Goal: Task Accomplishment & Management: Complete application form

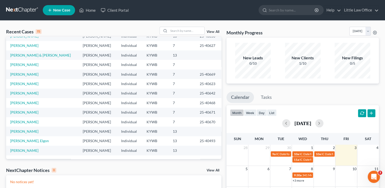
scroll to position [35, 0]
click at [185, 29] on input "search" at bounding box center [187, 30] width 36 height 7
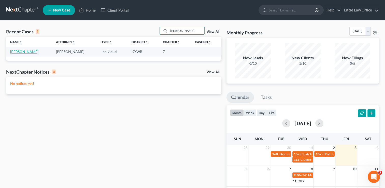
type input "[PERSON_NAME]"
click at [18, 52] on link "[PERSON_NAME]" at bounding box center [24, 51] width 28 height 4
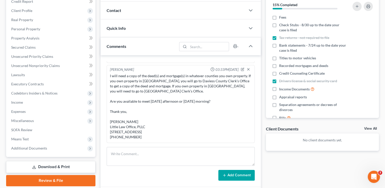
scroll to position [41, 0]
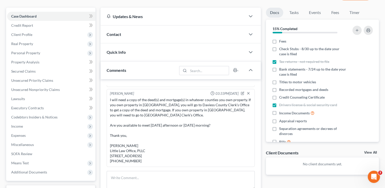
click at [132, 33] on div "Contact" at bounding box center [173, 34] width 145 height 18
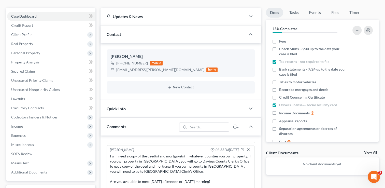
click at [134, 110] on div "Quick Info" at bounding box center [173, 109] width 145 height 18
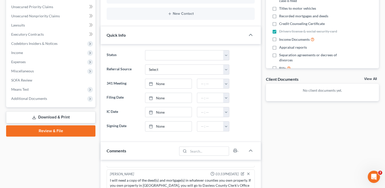
scroll to position [118, 0]
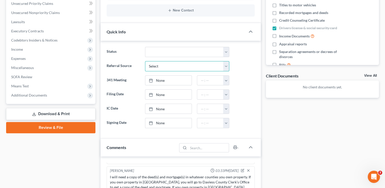
click at [227, 64] on select "Select Word Of Mouth Previous Clients Direct Mail Website Google Search Modern …" at bounding box center [187, 66] width 84 height 10
select select "0"
click at [145, 61] on select "Select Word Of Mouth Previous Clients Direct Mail Website Google Search Modern …" at bounding box center [187, 66] width 84 height 10
click at [159, 108] on link "None" at bounding box center [168, 109] width 47 height 10
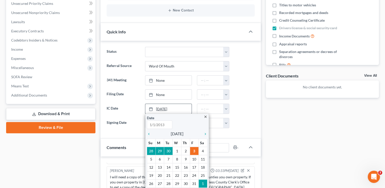
type input "[DATE]"
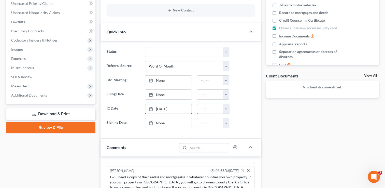
click at [226, 110] on button "button" at bounding box center [226, 109] width 6 height 10
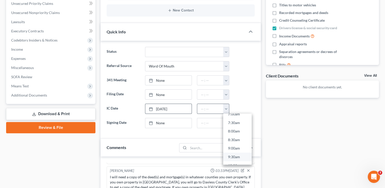
click at [239, 158] on link "9:30am" at bounding box center [237, 157] width 29 height 9
type input "9:30am"
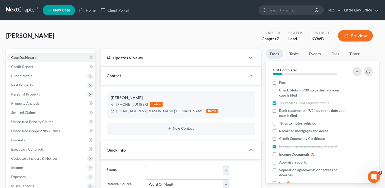
scroll to position [0, 0]
click at [32, 76] on span "Client Profile" at bounding box center [51, 75] width 88 height 9
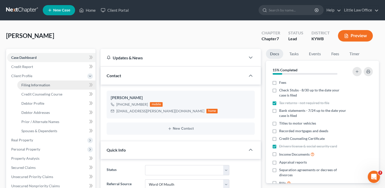
click at [34, 84] on span "Filing Information" at bounding box center [35, 85] width 29 height 4
select select "1"
select select "0"
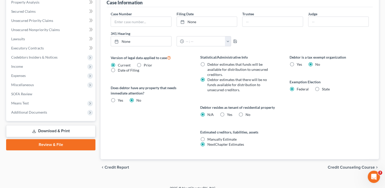
scroll to position [162, 0]
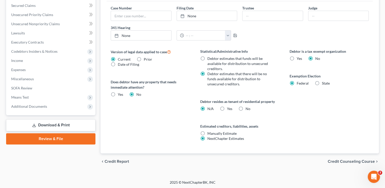
click at [346, 159] on span "Credit Counseling Course" at bounding box center [351, 161] width 47 height 4
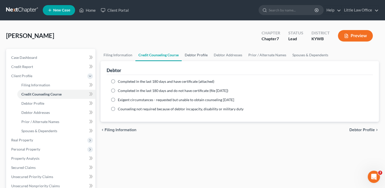
click at [199, 55] on link "Debtor Profile" at bounding box center [196, 55] width 29 height 12
select select "0"
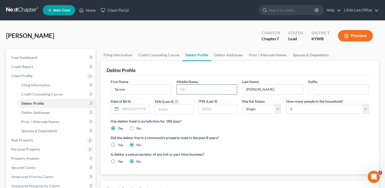
click at [188, 89] on input "text" at bounding box center [207, 90] width 60 height 10
type input "Telia"
type input "[DATE]"
type input "9239"
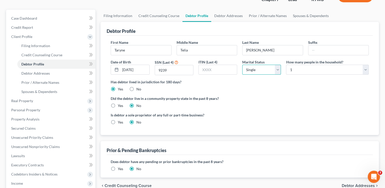
scroll to position [51, 0]
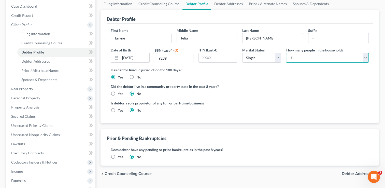
click at [355, 58] on select "Select 1 2 3 4 5 6 7 8 9 10 11 12 13 14 15 16 17 18 19 20" at bounding box center [327, 58] width 83 height 10
select select "3"
click at [286, 53] on select "Select 1 2 3 4 5 6 7 8 9 10 11 12 13 14 15 16 17 18 19 20" at bounding box center [327, 58] width 83 height 10
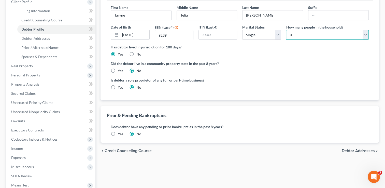
scroll to position [77, 0]
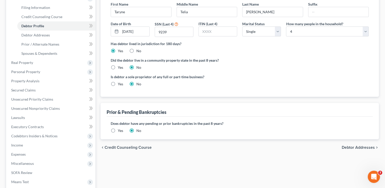
click at [358, 147] on span "Debtor Addresses" at bounding box center [358, 147] width 33 height 4
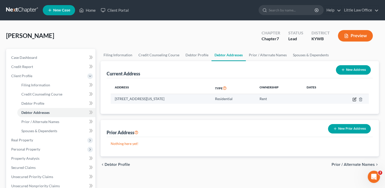
click at [354, 99] on icon "button" at bounding box center [355, 99] width 4 height 4
select select "18"
select select "0"
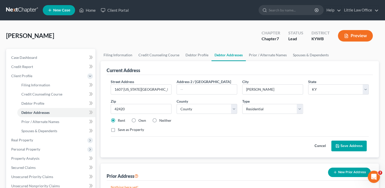
click at [352, 147] on button "Save Address" at bounding box center [348, 146] width 35 height 11
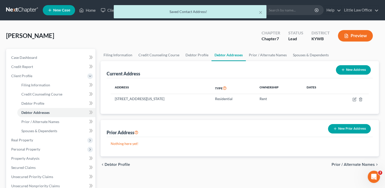
click at [349, 129] on button "New Prior Address" at bounding box center [349, 128] width 43 height 9
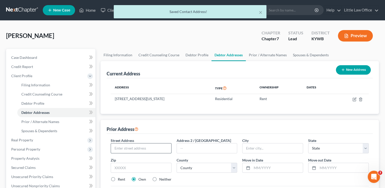
click at [145, 152] on input "text" at bounding box center [141, 148] width 60 height 10
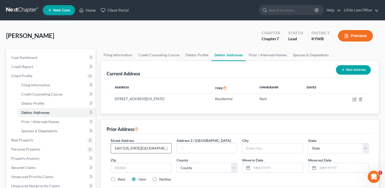
type input "1607 [US_STATE][GEOGRAPHIC_DATA]"
type input "42420"
type input "[PERSON_NAME]"
select select "18"
click at [232, 167] on select "County [GEOGRAPHIC_DATA] [GEOGRAPHIC_DATA] [GEOGRAPHIC_DATA] [GEOGRAPHIC_DATA] …" at bounding box center [207, 168] width 61 height 10
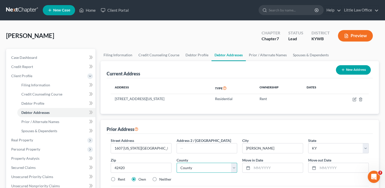
select select "50"
click at [177, 163] on select "County [GEOGRAPHIC_DATA] [GEOGRAPHIC_DATA] [GEOGRAPHIC_DATA] [GEOGRAPHIC_DATA] …" at bounding box center [207, 168] width 61 height 10
click at [333, 170] on input "text" at bounding box center [343, 168] width 51 height 10
type input "09/2025"
click at [281, 167] on input "text" at bounding box center [277, 168] width 51 height 10
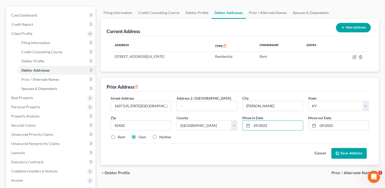
scroll to position [43, 0]
type input "09/2022"
click at [353, 156] on button "Save Address" at bounding box center [348, 152] width 35 height 11
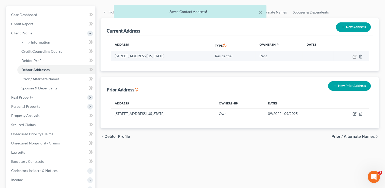
click at [353, 56] on icon "button" at bounding box center [354, 56] width 3 height 3
select select "18"
select select "50"
select select "0"
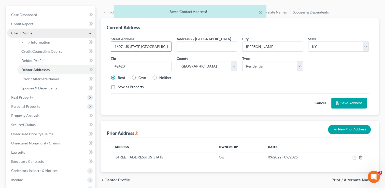
drag, startPoint x: 158, startPoint y: 47, endPoint x: 82, endPoint y: 37, distance: 76.5
click at [82, 37] on div "Petition Navigation Case Dashboard Payments Invoices Payments Payments Credit R…" at bounding box center [193, 134] width 378 height 257
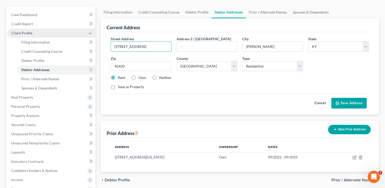
type input "[STREET_ADDRESS]"
type input "42301"
type input "[GEOGRAPHIC_DATA]"
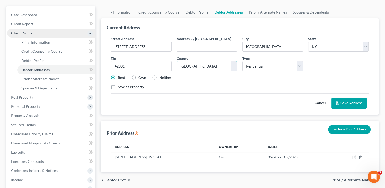
select select "29"
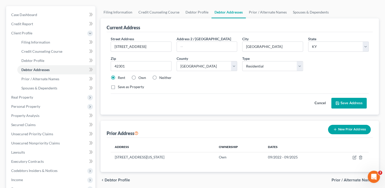
click at [159, 78] on label "Neither" at bounding box center [165, 77] width 12 height 5
click at [161, 78] on input "Neither" at bounding box center [162, 76] width 3 height 3
radio input "true"
click at [341, 101] on button "Save Address" at bounding box center [348, 103] width 35 height 11
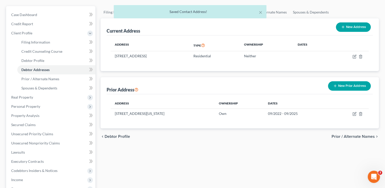
click at [364, 136] on span "Prior / Alternate Names" at bounding box center [353, 136] width 43 height 4
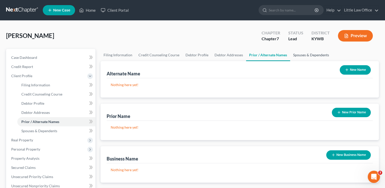
click at [310, 54] on link "Spouses & Dependents" at bounding box center [311, 55] width 42 height 12
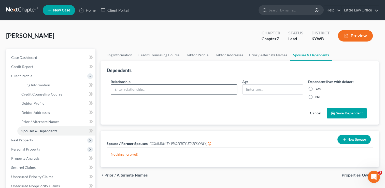
click at [119, 86] on input "text" at bounding box center [174, 90] width 126 height 10
type input "Son"
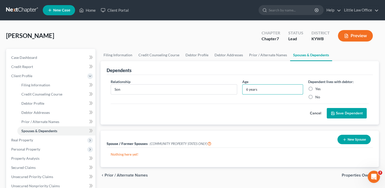
type input "6 years"
click at [315, 89] on label "Yes" at bounding box center [317, 88] width 5 height 5
click at [317, 89] on input "Yes" at bounding box center [318, 87] width 3 height 3
radio input "true"
click at [338, 110] on button "Save Dependent" at bounding box center [347, 113] width 40 height 11
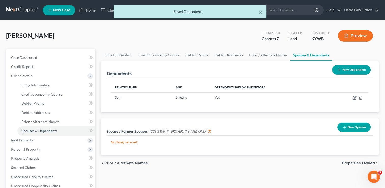
click at [340, 71] on icon at bounding box center [339, 70] width 4 height 4
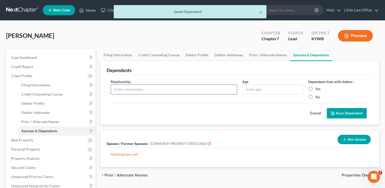
click at [195, 91] on input "text" at bounding box center [174, 90] width 126 height 10
click at [195, 91] on input "D" at bounding box center [174, 90] width 126 height 10
type input "Daugher"
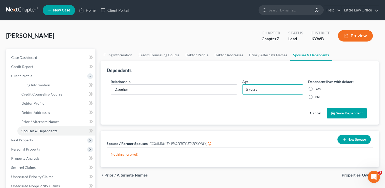
type input "5 years"
click at [317, 89] on label "Yes" at bounding box center [317, 88] width 5 height 5
click at [317, 89] on input "Yes" at bounding box center [318, 87] width 3 height 3
radio input "true"
click at [341, 115] on button "Save Dependent" at bounding box center [347, 113] width 40 height 11
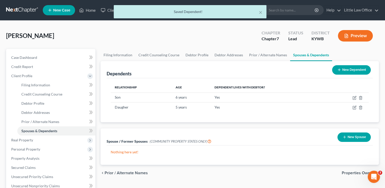
click at [358, 78] on div "Relationship Age Dependent lives with debtor? Son [DEMOGRAPHIC_DATA] years Yes …" at bounding box center [240, 100] width 266 height 44
click at [358, 76] on div "Dependents New Dependent" at bounding box center [240, 69] width 266 height 17
click at [356, 73] on button "New Dependent" at bounding box center [351, 69] width 39 height 9
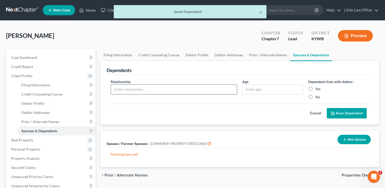
click at [163, 93] on input "text" at bounding box center [174, 90] width 126 height 10
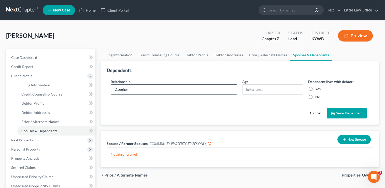
type input "Daugher"
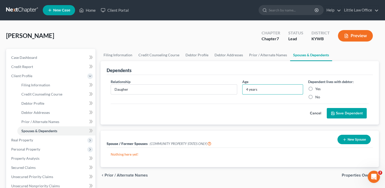
type input "4 years"
click at [315, 90] on label "Yes" at bounding box center [317, 88] width 5 height 5
click at [317, 90] on input "Yes" at bounding box center [318, 87] width 3 height 3
radio input "true"
click at [346, 114] on button "Save Dependent" at bounding box center [347, 113] width 40 height 11
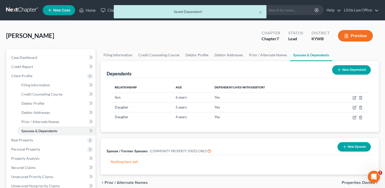
click at [351, 74] on button "New Dependent" at bounding box center [351, 69] width 39 height 9
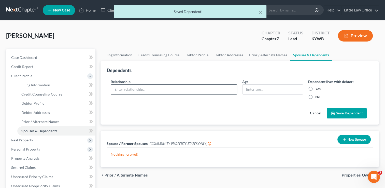
click at [154, 91] on input "text" at bounding box center [174, 90] width 126 height 10
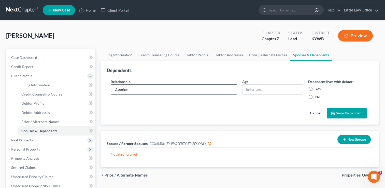
type input "Daugher"
type input "1 year"
click at [315, 88] on label "Yes" at bounding box center [317, 88] width 5 height 5
click at [317, 88] on input "Yes" at bounding box center [318, 87] width 3 height 3
radio input "true"
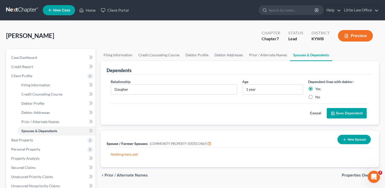
click at [342, 115] on button "Save Dependent" at bounding box center [347, 113] width 40 height 11
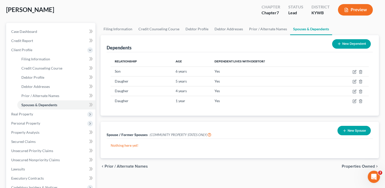
scroll to position [50, 0]
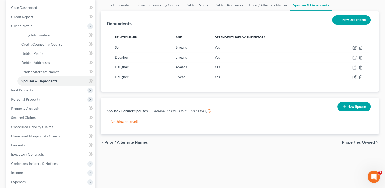
click at [369, 142] on span "Properties Owned" at bounding box center [358, 142] width 33 height 4
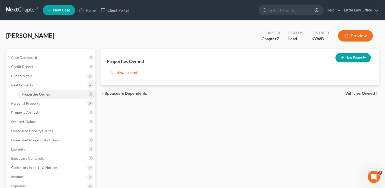
click at [356, 53] on button "New Property" at bounding box center [353, 57] width 35 height 9
select select "18"
select select "29"
select select "0"
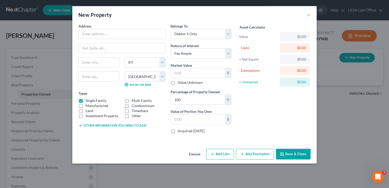
click at [191, 154] on button "Cancel" at bounding box center [194, 154] width 19 height 10
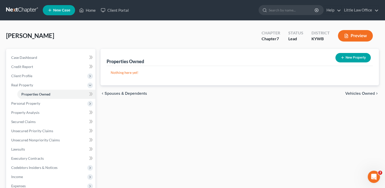
click at [362, 93] on span "Vehicles Owned" at bounding box center [360, 93] width 30 height 4
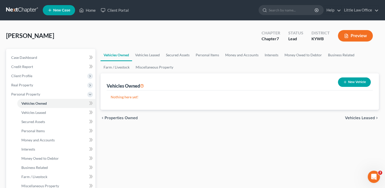
click at [346, 78] on button "New Vehicle" at bounding box center [354, 81] width 33 height 9
select select "0"
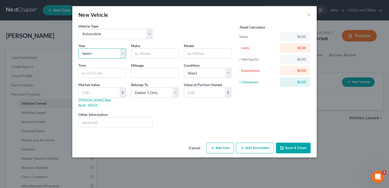
click at [123, 55] on select "Select 2026 2025 2024 2023 2022 2021 2020 2019 2018 2017 2016 2015 2014 2013 20…" at bounding box center [102, 53] width 48 height 10
select select "3"
click at [78, 48] on select "Select 2026 2025 2024 2023 2022 2021 2020 2019 2018 2017 2016 2015 2014 2013 20…" at bounding box center [102, 53] width 48 height 10
type input "Chrysler"
type input "Pacifica"
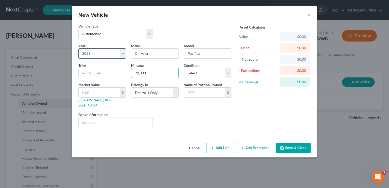
type input "70,000"
select select "0"
click at [223, 145] on button "Add Lien" at bounding box center [220, 148] width 28 height 11
select select "0"
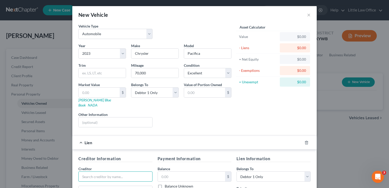
click at [98, 171] on input "text" at bounding box center [115, 176] width 74 height 10
type input "S"
type input "Steell??"
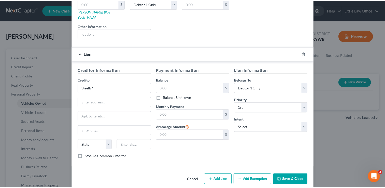
scroll to position [89, 0]
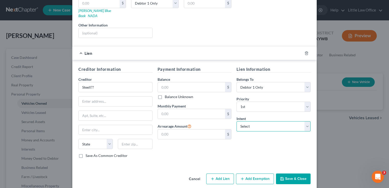
click at [269, 123] on select "Select Surrender Redeem Reaffirm Avoid Other" at bounding box center [273, 126] width 74 height 10
select select "2"
click at [236, 121] on select "Select Surrender Redeem Reaffirm Avoid Other" at bounding box center [273, 126] width 74 height 10
click at [291, 175] on button "Save & Close" at bounding box center [293, 178] width 35 height 11
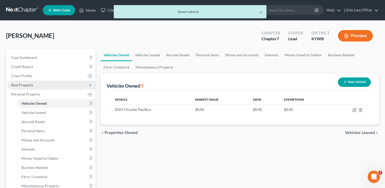
click at [36, 85] on span "Real Property" at bounding box center [51, 84] width 88 height 9
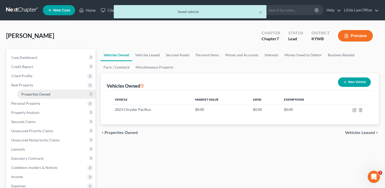
click at [37, 92] on span "Properties Owned" at bounding box center [35, 94] width 29 height 4
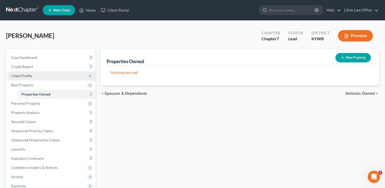
click at [45, 78] on span "Client Profile" at bounding box center [51, 75] width 88 height 9
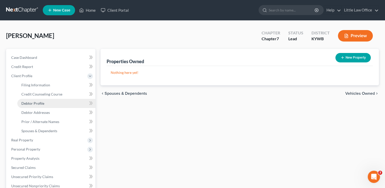
click at [47, 103] on link "Debtor Profile" at bounding box center [56, 103] width 78 height 9
select select "0"
select select "3"
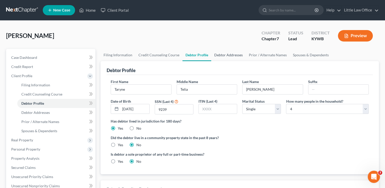
click at [227, 54] on link "Debtor Addresses" at bounding box center [228, 55] width 35 height 12
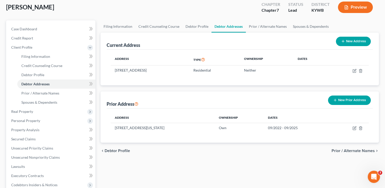
scroll to position [42, 0]
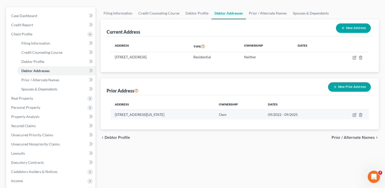
drag, startPoint x: 190, startPoint y: 114, endPoint x: 114, endPoint y: 112, distance: 76.6
click at [114, 112] on td "[STREET_ADDRESS][US_STATE]" at bounding box center [163, 114] width 104 height 10
copy td "[STREET_ADDRESS][US_STATE]"
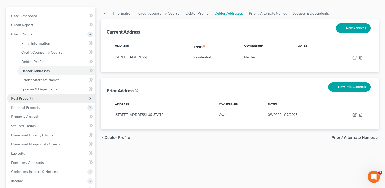
click at [30, 100] on span "Real Property" at bounding box center [51, 98] width 88 height 9
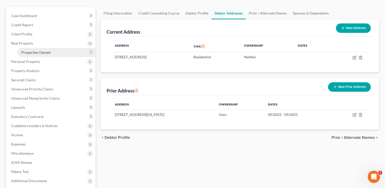
click at [44, 49] on link "Properties Owned" at bounding box center [56, 52] width 78 height 9
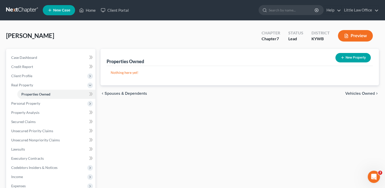
click at [344, 61] on button "New Property" at bounding box center [353, 57] width 35 height 9
select select "18"
select select "29"
select select "0"
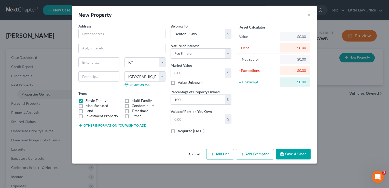
click at [126, 40] on div "Address * State [US_STATE][GEOGRAPHIC_DATA] [GEOGRAPHIC_DATA] [GEOGRAPHIC_DATA]…" at bounding box center [122, 80] width 92 height 114
click at [124, 34] on input "text" at bounding box center [122, 34] width 87 height 10
paste input "[STREET_ADDRESS][US_STATE]"
click at [124, 34] on input "[STREET_ADDRESS][US_STATE]" at bounding box center [122, 34] width 87 height 10
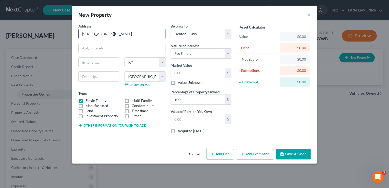
type input "[STREET_ADDRESS][US_STATE]"
type input "42420"
type input "[PERSON_NAME]"
click at [119, 35] on input "[STREET_ADDRESS][US_STATE]" at bounding box center [122, 34] width 87 height 10
type input "1607 [US_STATE][GEOGRAPHIC_DATA]"
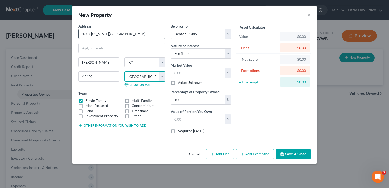
select select "50"
click at [85, 111] on div "Land" at bounding box center [98, 110] width 41 height 5
click at [86, 110] on label "Land" at bounding box center [90, 110] width 8 height 5
click at [88, 110] on input "Land" at bounding box center [89, 109] width 3 height 3
checkbox input "true"
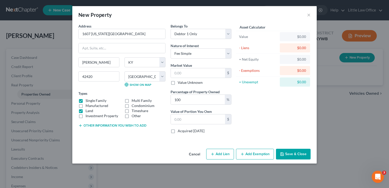
click at [227, 154] on button "Add Lien" at bounding box center [220, 154] width 28 height 11
select select "0"
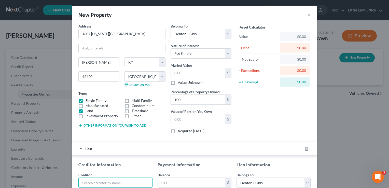
click at [114, 179] on input "text" at bounding box center [115, 182] width 74 height 10
type input "KY Housing"
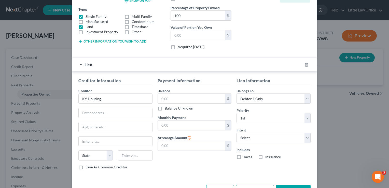
scroll to position [88, 0]
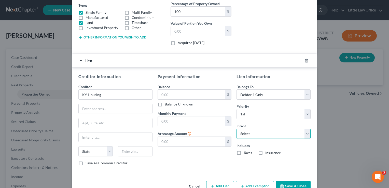
click at [294, 129] on select "Select Surrender Redeem Reaffirm Avoid Other" at bounding box center [273, 134] width 74 height 10
select select "0"
click at [236, 129] on select "Select Surrender Redeem Reaffirm Avoid Other" at bounding box center [273, 134] width 74 height 10
click at [292, 184] on button "Save & Close" at bounding box center [293, 186] width 35 height 11
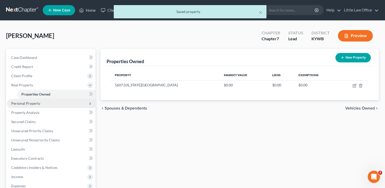
click at [43, 104] on span "Personal Property" at bounding box center [51, 103] width 88 height 9
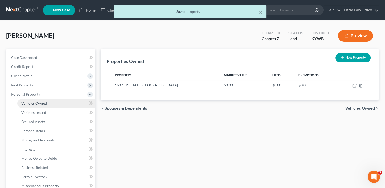
click at [44, 105] on link "Vehicles Owned" at bounding box center [56, 103] width 78 height 9
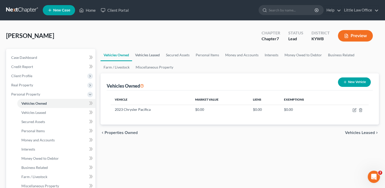
click at [156, 55] on link "Vehicles Leased" at bounding box center [147, 55] width 31 height 12
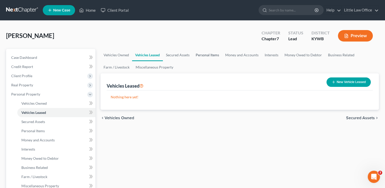
click at [212, 58] on link "Personal Items" at bounding box center [208, 55] width 30 height 12
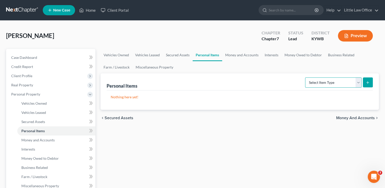
click at [343, 79] on select "Select Item Type Clothing Collectibles Of Value Electronics Firearms Household …" at bounding box center [333, 82] width 57 height 10
select select "clothing"
click at [306, 77] on select "Select Item Type Clothing Collectibles Of Value Electronics Firearms Household …" at bounding box center [333, 82] width 57 height 10
click at [370, 84] on button "submit" at bounding box center [368, 82] width 10 height 10
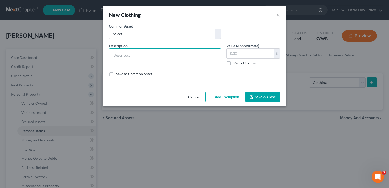
click at [192, 55] on textarea at bounding box center [165, 57] width 112 height 19
type textarea "clothing for 1 adult and 4 children"
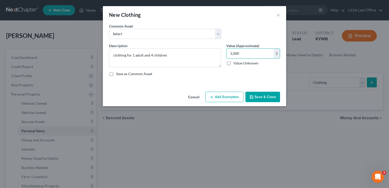
type input "1,000"
click at [253, 101] on button "Save & Close" at bounding box center [262, 97] width 35 height 11
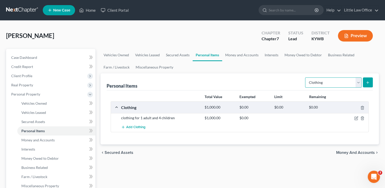
click at [319, 81] on select "Select Item Type Clothing Collectibles Of Value Electronics Firearms Household …" at bounding box center [333, 82] width 57 height 10
select select "electronics"
click at [306, 77] on select "Select Item Type Clothing Collectibles Of Value Electronics Firearms Household …" at bounding box center [333, 82] width 57 height 10
click at [367, 82] on line "submit" at bounding box center [368, 82] width 2 height 0
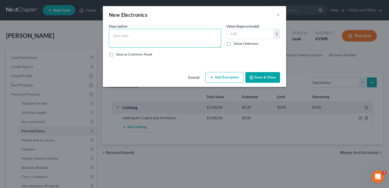
click at [152, 45] on textarea at bounding box center [165, 38] width 112 height 19
type textarea "cell phone; 2 televisions; laptop computer; printer"
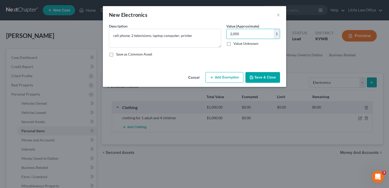
type input "2,000"
click at [269, 78] on button "Save & Close" at bounding box center [262, 77] width 35 height 11
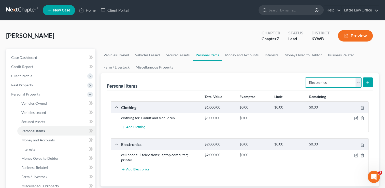
click at [318, 87] on select "Select Item Type Clothing Collectibles Of Value Electronics Firearms Household …" at bounding box center [333, 82] width 57 height 10
select select "household_goods"
click at [306, 77] on select "Select Item Type Clothing Collectibles Of Value Electronics Firearms Household …" at bounding box center [333, 82] width 57 height 10
click at [365, 81] on button "submit" at bounding box center [368, 82] width 10 height 10
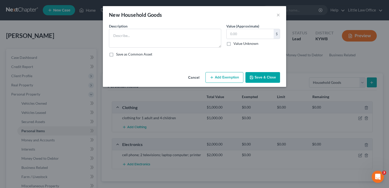
click at [187, 28] on div "Description *" at bounding box center [164, 35] width 117 height 24
click at [183, 37] on textarea at bounding box center [165, 38] width 112 height 19
click at [182, 37] on textarea at bounding box center [165, 38] width 112 height 19
type textarea "2 bookshelves;"
type input "50"
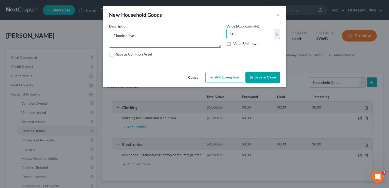
click at [159, 37] on textarea "2 bookshelves;" at bounding box center [165, 38] width 112 height 19
type textarea "2 bookshelves; misc. utensils; misc. pots and pans; misc. dishes"
type input "250"
click at [212, 37] on textarea "2 bookshelves; misc. utensils; misc. pots and pans; misc. dishes" at bounding box center [165, 38] width 112 height 19
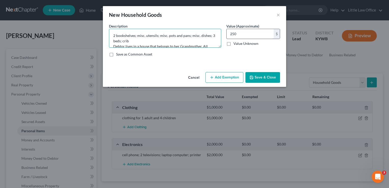
type textarea "2 bookshelves; misc. utensils; misc. pots and pans; misc. dishes; 3 beds; crib …"
drag, startPoint x: 250, startPoint y: 33, endPoint x: 248, endPoint y: 34, distance: 2.9
click at [248, 34] on input "250" at bounding box center [250, 34] width 47 height 10
type input "1,250"
click at [261, 78] on button "Save & Close" at bounding box center [262, 77] width 35 height 11
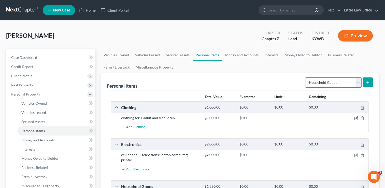
click at [318, 81] on select "Select Item Type Clothing Collectibles Of Value Electronics Firearms Household …" at bounding box center [333, 82] width 57 height 10
select select "jewelry"
click at [306, 77] on select "Select Item Type Clothing Collectibles Of Value Electronics Firearms Household …" at bounding box center [333, 82] width 57 height 10
click at [365, 85] on button "submit" at bounding box center [368, 82] width 10 height 10
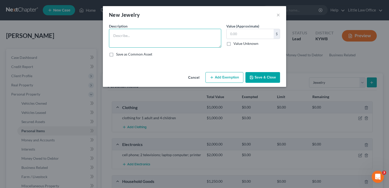
click at [167, 38] on textarea at bounding box center [165, 38] width 112 height 19
type textarea "misc. costume jewelry"
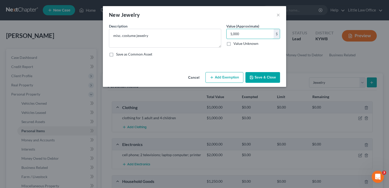
type input "1,000"
click at [257, 79] on button "Save & Close" at bounding box center [262, 77] width 35 height 11
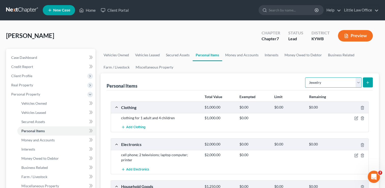
click at [328, 80] on select "Select Item Type Clothing Collectibles Of Value Electronics Firearms Household …" at bounding box center [333, 82] width 57 height 10
click at [251, 67] on ul "Vehicles Owned Vehicles Leased Secured Assets Personal Items Money and Accounts…" at bounding box center [240, 61] width 278 height 24
click at [241, 55] on link "Money and Accounts" at bounding box center [241, 55] width 39 height 12
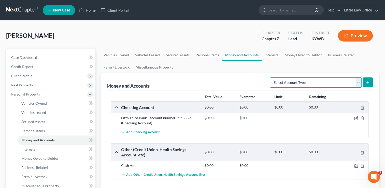
click at [313, 81] on select "Select Account Type Brokerage Cash on Hand Certificates of Deposit Checking Acc…" at bounding box center [316, 82] width 92 height 10
select select "cash_on_hand"
click at [271, 77] on select "Select Account Type Brokerage Cash on Hand Certificates of Deposit Checking Acc…" at bounding box center [316, 82] width 92 height 10
click at [313, 79] on select "Select Account Type Brokerage Cash on Hand Certificates of Deposit Checking Acc…" at bounding box center [316, 82] width 92 height 10
click at [197, 129] on div "Add Checking Account" at bounding box center [244, 132] width 250 height 9
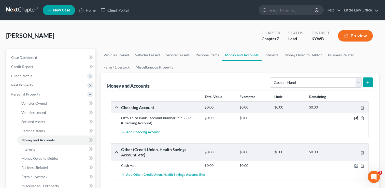
click at [358, 117] on icon "button" at bounding box center [357, 118] width 2 height 2
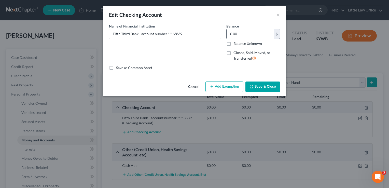
click at [257, 38] on div "0.00 $" at bounding box center [253, 34] width 54 height 10
click at [247, 30] on input "0.00" at bounding box center [250, 34] width 47 height 10
type input "3,200"
click at [273, 89] on button "Save & Close" at bounding box center [262, 86] width 35 height 11
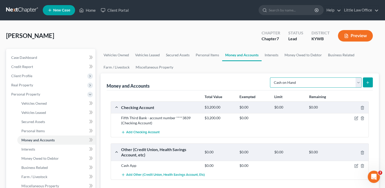
click at [360, 81] on select "Select Account Type Brokerage Cash on Hand Certificates of Deposit Checking Acc…" at bounding box center [316, 82] width 92 height 10
click at [275, 53] on link "Interests" at bounding box center [272, 55] width 20 height 12
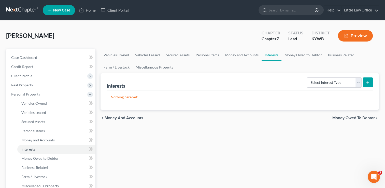
click at [334, 88] on div "Select Interest Type 401K Annuity Bond Education IRA Government Bond Government…" at bounding box center [339, 81] width 68 height 13
click at [334, 82] on select "Select Interest Type 401K Annuity Bond Education IRA Government Bond Government…" at bounding box center [334, 82] width 55 height 10
click at [289, 57] on link "Money Owed to Debtor" at bounding box center [304, 55] width 44 height 12
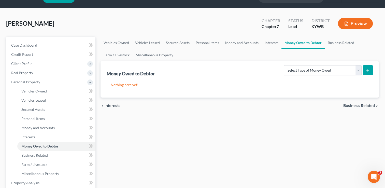
scroll to position [16, 0]
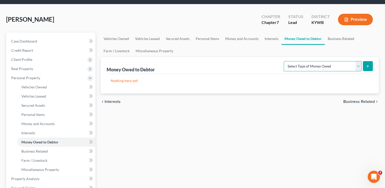
click at [360, 66] on select "Select Type of Money Owed Accounts Receivable Alimony Child Support Claims Agai…" at bounding box center [323, 66] width 78 height 10
click at [158, 52] on link "Miscellaneous Property" at bounding box center [155, 51] width 44 height 12
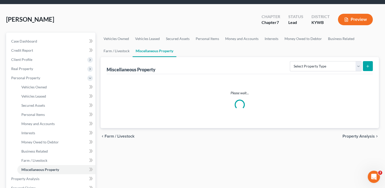
click at [158, 52] on ul "Vehicles Owned Vehicles Leased Secured Assets Personal Items Money and Accounts…" at bounding box center [240, 45] width 278 height 24
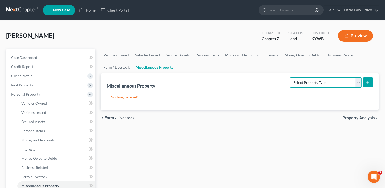
click at [346, 83] on select "Select Property Type Assigned for Creditor Benefit [DATE] Holding for Another N…" at bounding box center [326, 82] width 72 height 10
select select "stored_within_1_year"
click at [290, 77] on select "Select Property Type Assigned for Creditor Benefit [DATE] Holding for Another N…" at bounding box center [326, 82] width 72 height 10
click at [370, 80] on button "submit" at bounding box center [368, 82] width 10 height 10
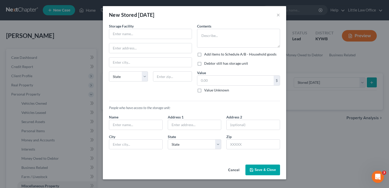
click at [222, 64] on label "Debtor still has storage unit" at bounding box center [226, 63] width 44 height 5
click at [209, 64] on input "Debtor still has storage unit" at bounding box center [207, 62] width 3 height 3
checkbox input "true"
click at [139, 28] on div "Storage Facility" at bounding box center [150, 31] width 83 height 16
click at [138, 30] on input "text" at bounding box center [150, 34] width 82 height 10
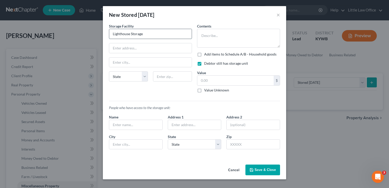
type input "Lighthouse Storage"
type input "E [GEOGRAPHIC_DATA]"
type input "42303"
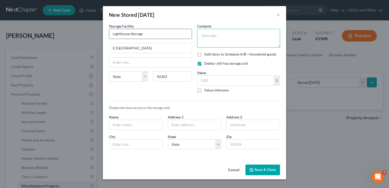
type input "[GEOGRAPHIC_DATA]"
select select "18"
type textarea "misc. household goods and Mother's items"
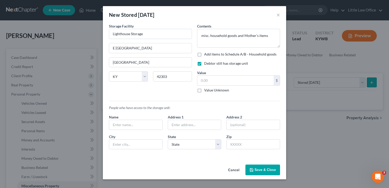
click at [221, 92] on label "Value Unknown" at bounding box center [216, 90] width 25 height 5
click at [209, 91] on input "Value Unknown" at bounding box center [207, 89] width 3 height 3
checkbox input "true"
type input "0.00"
click at [136, 126] on input "text" at bounding box center [135, 125] width 53 height 10
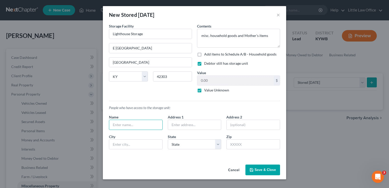
click at [262, 177] on div "Cancel Save & Close" at bounding box center [194, 170] width 183 height 17
click at [265, 170] on button "Save & Close" at bounding box center [262, 169] width 35 height 11
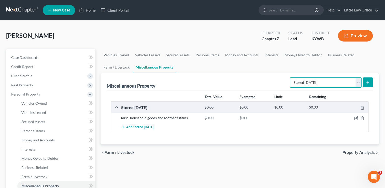
click at [358, 86] on select "Select Property Type Assigned for Creditor Benefit [DATE] Holding for Another N…" at bounding box center [326, 82] width 72 height 10
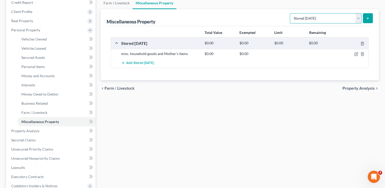
scroll to position [82, 0]
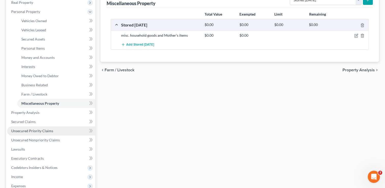
click at [38, 132] on span "Unsecured Priority Claims" at bounding box center [32, 131] width 42 height 4
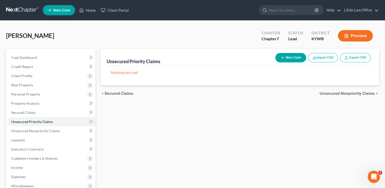
click at [341, 94] on span "Unsecured Nonpriority Claims" at bounding box center [347, 93] width 55 height 4
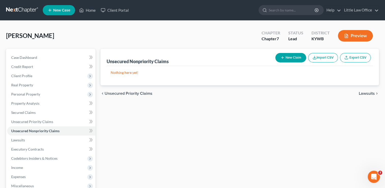
click at [293, 58] on button "New Claim" at bounding box center [290, 57] width 31 height 9
select select "0"
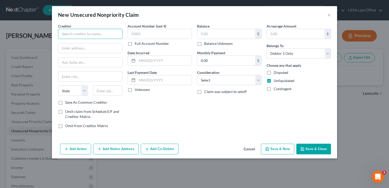
click at [108, 32] on input "text" at bounding box center [90, 34] width 64 height 10
type input "[GEOGRAPHIC_DATA]"
click at [210, 37] on input "text" at bounding box center [226, 34] width 58 height 10
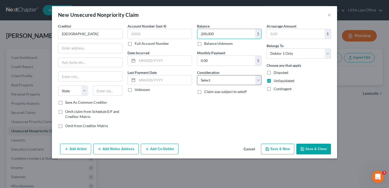
type input "200,000"
click at [216, 77] on select "Select Cable / Satellite Services Collection Agency Credit Card Debt Debt Couns…" at bounding box center [229, 80] width 64 height 10
select select "9"
click at [197, 75] on select "Select Cable / Satellite Services Collection Agency Credit Card Debt Debt Couns…" at bounding box center [229, 80] width 64 height 10
click at [314, 146] on button "Save & Close" at bounding box center [313, 149] width 35 height 11
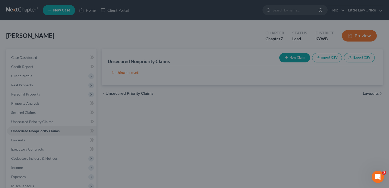
type input "200,000.00"
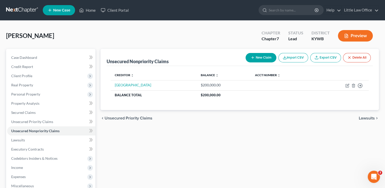
click at [263, 62] on div "New Claim Import CSV Export CSV Delete All" at bounding box center [308, 57] width 129 height 13
click at [263, 62] on button "New Claim" at bounding box center [261, 57] width 31 height 9
select select "0"
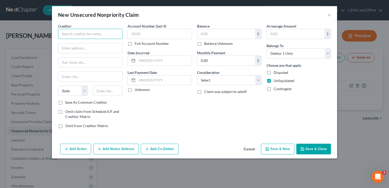
click at [103, 36] on input "text" at bounding box center [90, 34] width 64 height 10
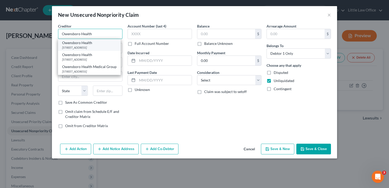
type input "Owensboro Health"
click at [103, 47] on div "[STREET_ADDRESS]" at bounding box center [89, 47] width 54 height 4
type input "25511 Network Place"
type input "[GEOGRAPHIC_DATA]"
select select "14"
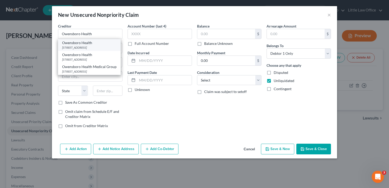
type input "60673"
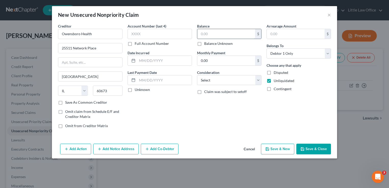
click at [213, 33] on input "text" at bounding box center [226, 34] width 58 height 10
type input "1,000"
click at [226, 76] on select "Select Cable / Satellite Services Collection Agency Credit Card Debt Debt Couns…" at bounding box center [229, 80] width 64 height 10
select select "9"
click at [197, 75] on select "Select Cable / Satellite Services Collection Agency Credit Card Debt Debt Couns…" at bounding box center [229, 80] width 64 height 10
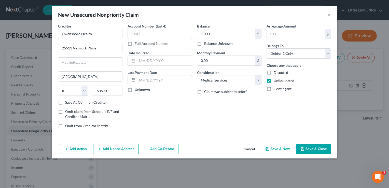
click at [316, 151] on button "Save & Close" at bounding box center [313, 149] width 35 height 11
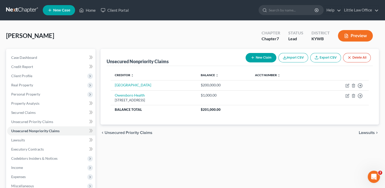
click at [368, 131] on span "Lawsuits" at bounding box center [367, 133] width 16 height 4
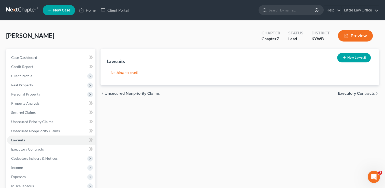
click at [345, 94] on span "Executory Contracts" at bounding box center [356, 93] width 37 height 4
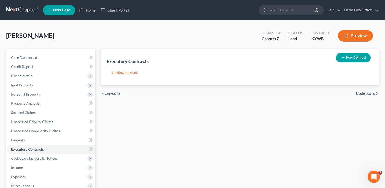
click at [363, 93] on span "Codebtors" at bounding box center [365, 93] width 19 height 4
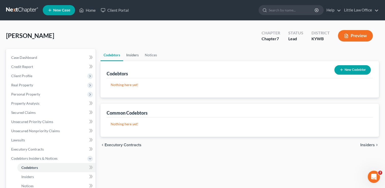
click at [135, 54] on link "Insiders" at bounding box center [132, 55] width 19 height 12
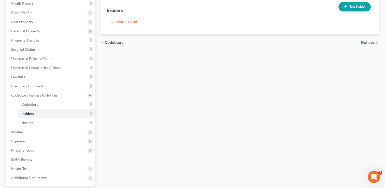
scroll to position [71, 0]
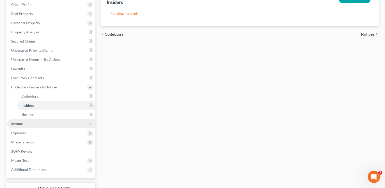
click at [15, 123] on span "Income" at bounding box center [17, 123] width 12 height 4
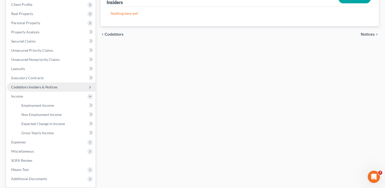
click at [32, 88] on span "Codebtors Insiders & Notices" at bounding box center [34, 87] width 46 height 4
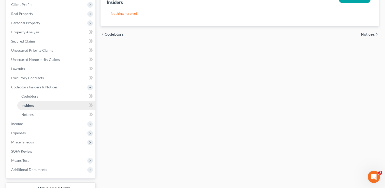
click at [29, 105] on span "Insiders" at bounding box center [27, 105] width 12 height 4
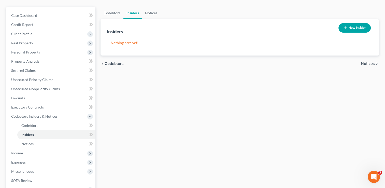
scroll to position [42, 0]
click at [357, 27] on button "New Insider" at bounding box center [355, 27] width 32 height 9
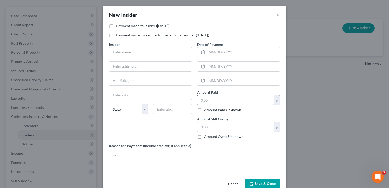
click at [221, 96] on input "text" at bounding box center [235, 100] width 76 height 10
type input "1,000"
click at [235, 49] on input "text" at bounding box center [243, 52] width 73 height 10
type input "[DATE]"
click at [116, 26] on label "Payment made to insider ([DATE])" at bounding box center [142, 25] width 53 height 5
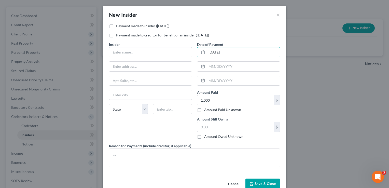
click at [118, 26] on input "Payment made to insider ([DATE])" at bounding box center [119, 24] width 3 height 3
checkbox input "true"
click at [144, 52] on input "text" at bounding box center [150, 52] width 82 height 10
type input "[PERSON_NAME]"
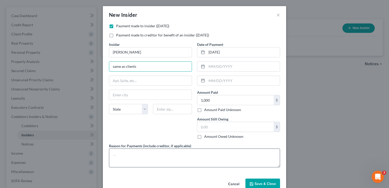
type input "same as clients"
click at [127, 150] on textarea at bounding box center [194, 157] width 171 height 19
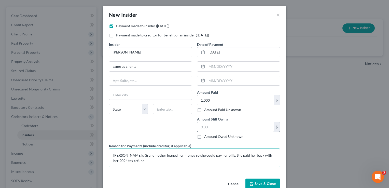
type textarea "[PERSON_NAME]'s Grandmother loaned her money so she could pay her bills. She pa…"
click at [239, 129] on input "text" at bounding box center [235, 127] width 76 height 10
type input "1,500"
click at [270, 186] on button "Save & Close" at bounding box center [262, 183] width 35 height 11
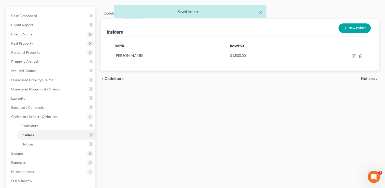
click at [351, 29] on button "New Insider" at bounding box center [355, 27] width 32 height 9
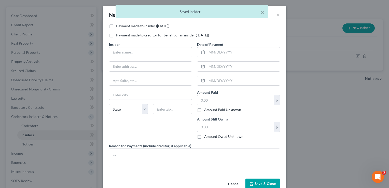
click at [116, 26] on label "Payment made to insider ([DATE])" at bounding box center [142, 25] width 53 height 5
click at [118, 26] on input "Payment made to insider ([DATE])" at bounding box center [119, 24] width 3 height 3
checkbox input "true"
click at [115, 53] on input "text" at bounding box center [150, 52] width 82 height 10
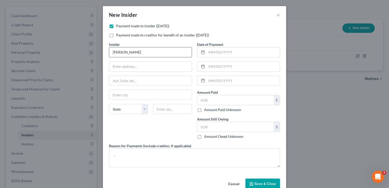
type input "[PERSON_NAME]"
type input "[STREET_ADDRESS][DATE]"
type input "42303"
type input "[GEOGRAPHIC_DATA]"
select select "18"
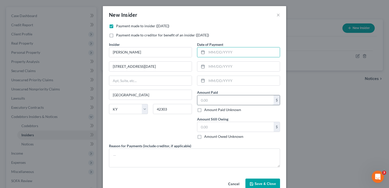
click at [247, 102] on input "text" at bounding box center [235, 100] width 76 height 10
type input "1,000.00"
click at [170, 130] on div "Insider * [PERSON_NAME] [GEOGRAPHIC_DATA][PERSON_NAME] [GEOGRAPHIC_DATA] [US_ST…" at bounding box center [150, 92] width 88 height 101
click at [222, 53] on input "text" at bounding box center [243, 52] width 73 height 10
type input "[DATE]"
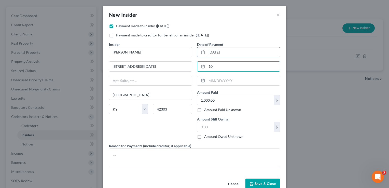
type input "1"
type input "[DATE]"
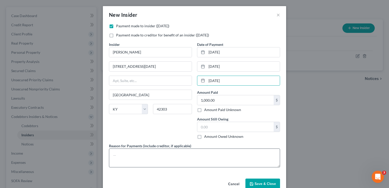
type input "[DATE]"
click at [170, 156] on textarea at bounding box center [194, 157] width 171 height 19
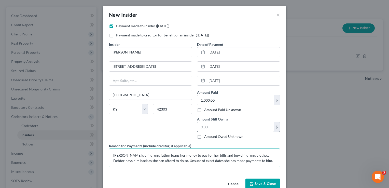
type textarea "[PERSON_NAME]'s children's father loans her money to pay for her bills and buy …"
click at [239, 131] on input "text" at bounding box center [235, 127] width 76 height 10
type input "0.00"
click at [268, 180] on button "Save & Close" at bounding box center [262, 183] width 35 height 11
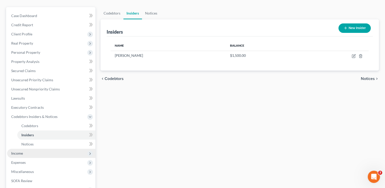
click at [34, 152] on span "Income" at bounding box center [51, 153] width 88 height 9
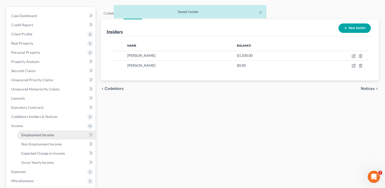
click at [35, 135] on span "Employment Income" at bounding box center [37, 135] width 33 height 4
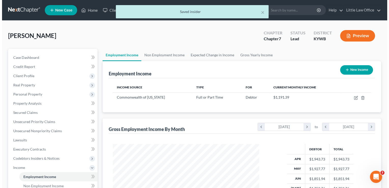
scroll to position [91, 157]
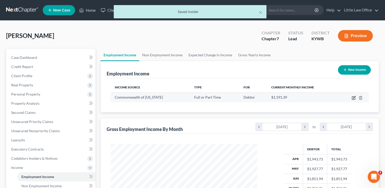
click at [353, 97] on icon "button" at bounding box center [354, 97] width 2 height 2
select select "0"
select select "18"
select select "0"
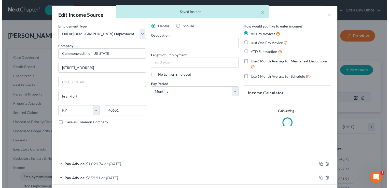
scroll to position [91, 158]
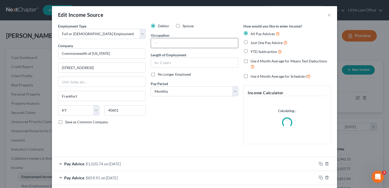
click at [178, 41] on input "text" at bounding box center [194, 43] width 87 height 10
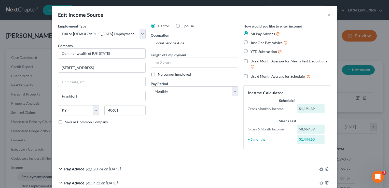
type input "Social Service Aide"
type input "10 months"
click at [187, 96] on div "Debtor Spouse Occupation Social Service Aide Length of Employment 10 months No …" at bounding box center [194, 88] width 93 height 130
click at [185, 94] on select "Select Monthly Twice Monthly Every Other Week Weekly" at bounding box center [195, 91] width 88 height 10
select select "1"
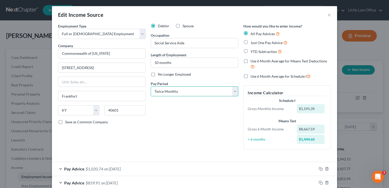
click at [151, 86] on select "Select Monthly Twice Monthly Every Other Week Weekly" at bounding box center [195, 91] width 88 height 10
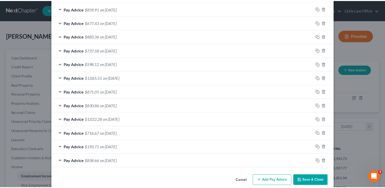
scroll to position [191, 0]
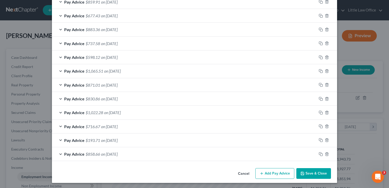
click at [315, 177] on button "Save & Close" at bounding box center [313, 173] width 35 height 11
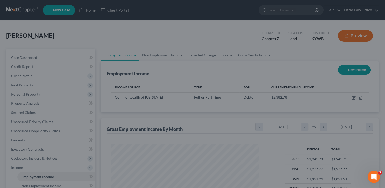
scroll to position [254462, 254396]
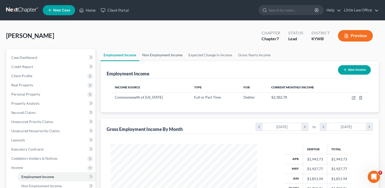
click at [168, 56] on link "Non Employment Income" at bounding box center [162, 55] width 46 height 12
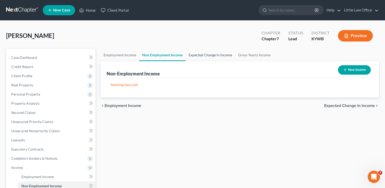
click at [219, 53] on link "Expected Change in Income" at bounding box center [211, 55] width 50 height 12
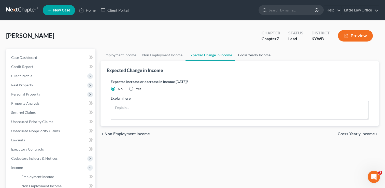
click at [253, 56] on link "Gross Yearly Income" at bounding box center [254, 55] width 38 height 12
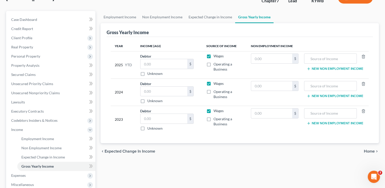
scroll to position [61, 0]
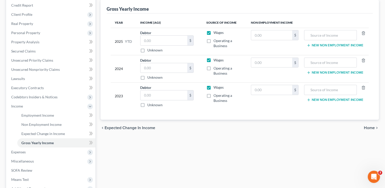
click at [368, 129] on span "Home" at bounding box center [369, 128] width 11 height 4
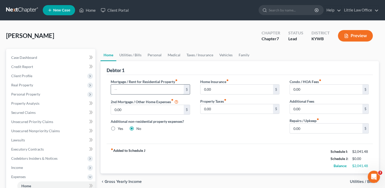
click at [160, 90] on input "text" at bounding box center [147, 90] width 73 height 10
type input "0.00"
click at [218, 106] on input "0.00" at bounding box center [237, 109] width 73 height 10
click at [128, 57] on link "Utilities / Bills" at bounding box center [130, 55] width 28 height 12
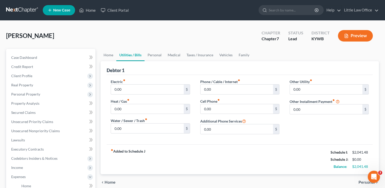
click at [128, 57] on link "Utilities / Bills" at bounding box center [130, 55] width 28 height 12
click at [223, 105] on input "0.00" at bounding box center [237, 109] width 73 height 10
type input "90"
click at [305, 136] on div "Other Utility fiber_manual_record 0.00 $ Other Installment Payment fiber_manual…" at bounding box center [329, 108] width 89 height 59
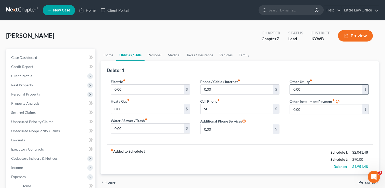
click at [312, 89] on input "0.00" at bounding box center [326, 90] width 73 height 10
click at [153, 58] on link "Personal" at bounding box center [155, 55] width 20 height 12
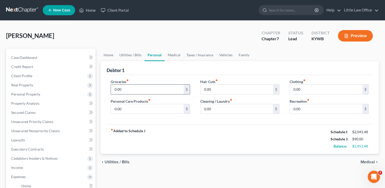
click at [142, 89] on input "0.00" at bounding box center [147, 90] width 73 height 10
click at [23, 169] on span "Income" at bounding box center [51, 167] width 88 height 9
click at [36, 185] on span "Non Employment Income" at bounding box center [41, 186] width 40 height 4
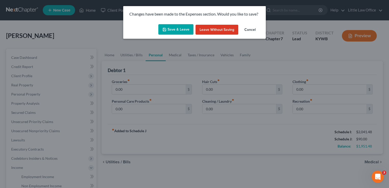
click at [176, 33] on button "Save & Leave" at bounding box center [175, 29] width 35 height 11
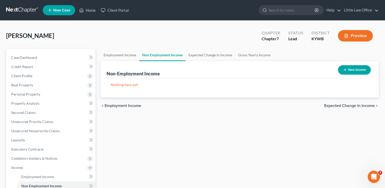
click at [355, 66] on button "New Income" at bounding box center [354, 69] width 33 height 9
select select "0"
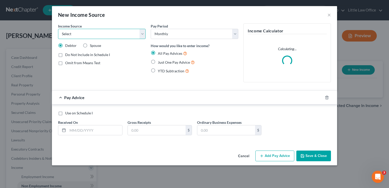
click at [106, 32] on select "Select Unemployment Disability (from employer) Pension Retirement Social Securi…" at bounding box center [102, 34] width 88 height 10
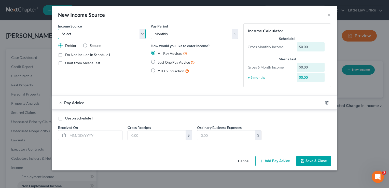
select select "13"
click at [58, 29] on select "Select Unemployment Disability (from employer) Pension Retirement Social Securi…" at bounding box center [102, 34] width 88 height 10
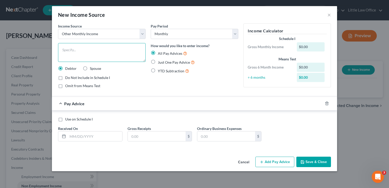
click at [76, 54] on textarea at bounding box center [102, 52] width 88 height 19
type textarea "Food Stamps"
click at [167, 63] on span "Just One Pay Advice" at bounding box center [174, 62] width 32 height 4
click at [163, 63] on input "Just One Pay Advice" at bounding box center [161, 60] width 3 height 3
radio input "true"
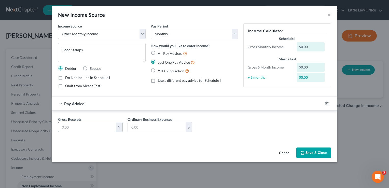
click at [78, 130] on input "text" at bounding box center [87, 127] width 58 height 10
type input "1,015"
click at [325, 154] on button "Save & Close" at bounding box center [313, 152] width 35 height 11
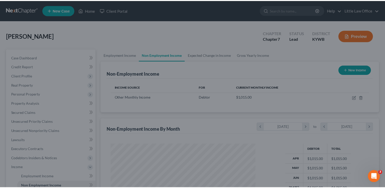
scroll to position [254462, 254396]
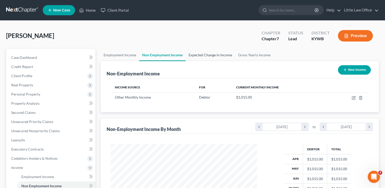
click at [195, 57] on link "Expected Change in Income" at bounding box center [211, 55] width 50 height 12
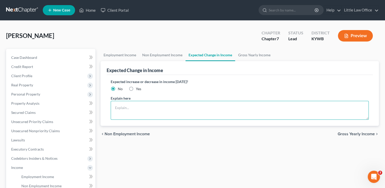
click at [158, 112] on textarea at bounding box center [240, 110] width 258 height 19
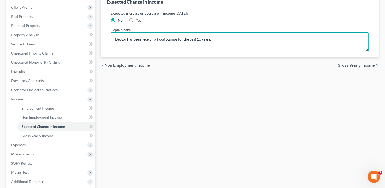
scroll to position [69, 0]
type textarea "Debtor has been receiving Food Stamps for the past 10 years."
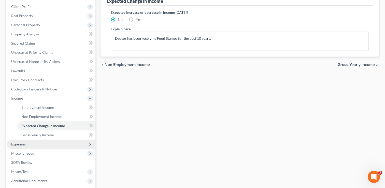
click at [40, 144] on span "Expenses" at bounding box center [51, 143] width 88 height 9
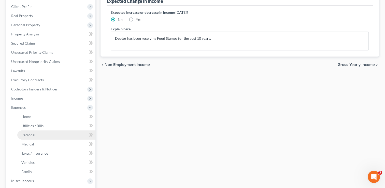
click at [39, 133] on link "Personal" at bounding box center [56, 134] width 78 height 9
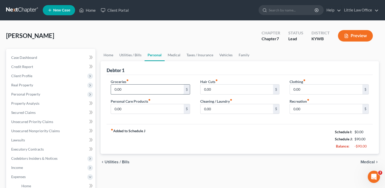
click at [135, 91] on input "0.00" at bounding box center [147, 90] width 73 height 10
type input "1,015"
type input "50"
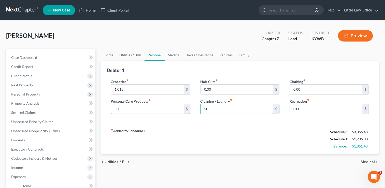
type input "50"
type input "100"
click at [174, 58] on link "Medical" at bounding box center [174, 55] width 19 height 12
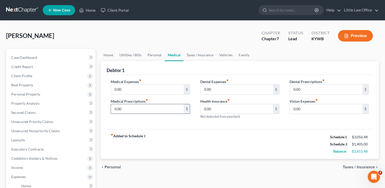
click at [138, 105] on input "0.00" at bounding box center [147, 109] width 73 height 10
type input "20"
click at [142, 87] on input "0.00" at bounding box center [147, 90] width 73 height 10
type input "100"
click at [207, 138] on div "fiber_manual_record Added to Schedule J Schedule I: $3,056.48 Schedule J: $1,52…" at bounding box center [240, 144] width 266 height 30
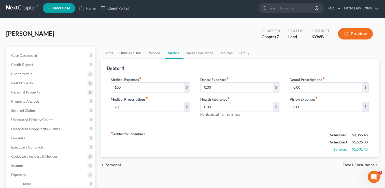
scroll to position [1, 0]
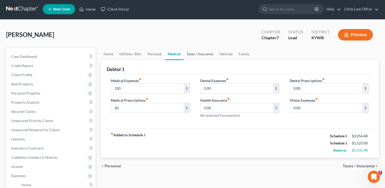
click at [206, 57] on link "Taxes / Insurance" at bounding box center [200, 54] width 33 height 12
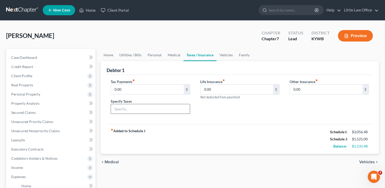
click at [135, 108] on input "text" at bounding box center [150, 109] width 79 height 10
type input "Vehicle Taxes"
click at [159, 92] on input "0.00" at bounding box center [147, 90] width 73 height 10
type input "50"
click at [259, 121] on div "Tax Payments fiber_manual_record 50 $ Specify Taxes Vehicle Taxes Life Insuranc…" at bounding box center [240, 99] width 266 height 49
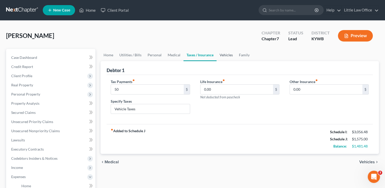
click at [226, 51] on link "Vehicles" at bounding box center [226, 55] width 19 height 12
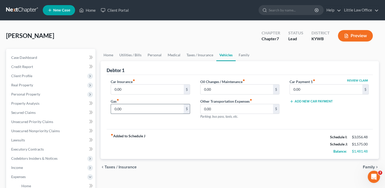
click at [133, 108] on input "0.00" at bounding box center [147, 109] width 73 height 10
type input "360"
click at [246, 60] on link "Family" at bounding box center [244, 55] width 17 height 12
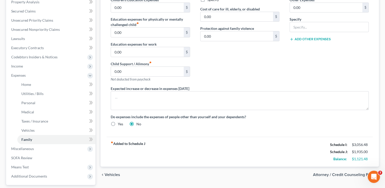
scroll to position [102, 0]
click at [221, 110] on div "Daycare / Babysitter fiber_manual_record 0.00 $ Children's Education Expenses f…" at bounding box center [240, 53] width 268 height 153
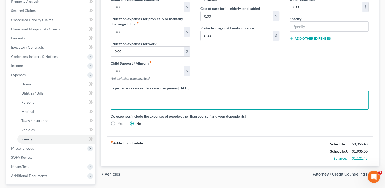
click at [215, 103] on textarea at bounding box center [240, 100] width 258 height 19
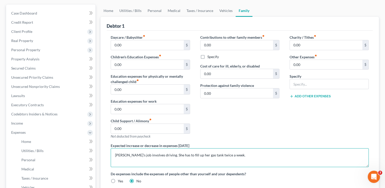
scroll to position [17, 0]
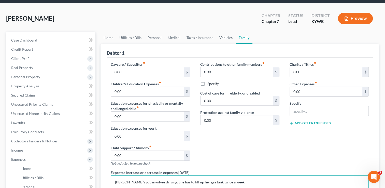
type textarea "[PERSON_NAME]'s job involves driving. She has to fill up her gas tank twice a w…"
click at [222, 39] on link "Vehicles" at bounding box center [225, 38] width 19 height 12
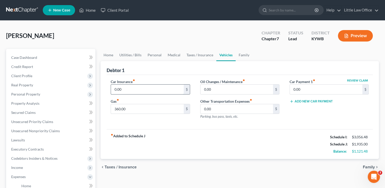
click at [132, 91] on input "0.00" at bounding box center [147, 90] width 73 height 10
type input "175"
click at [225, 81] on label "Oil Changes / Maintenance fiber_manual_record" at bounding box center [222, 81] width 45 height 5
click at [225, 82] on label "Oil Changes / Maintenance fiber_manual_record" at bounding box center [222, 81] width 45 height 5
click at [224, 85] on input "0.00" at bounding box center [237, 90] width 73 height 10
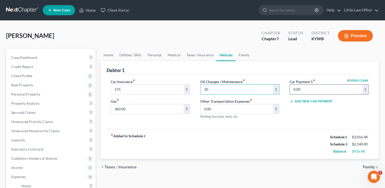
type input "30"
click at [313, 88] on input "0.00" at bounding box center [326, 90] width 73 height 10
type input "503"
click at [245, 59] on link "Family" at bounding box center [244, 55] width 17 height 12
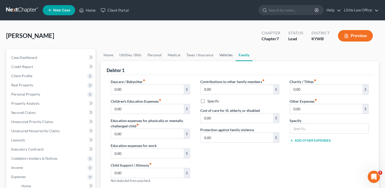
click at [226, 54] on link "Vehicles" at bounding box center [225, 55] width 19 height 12
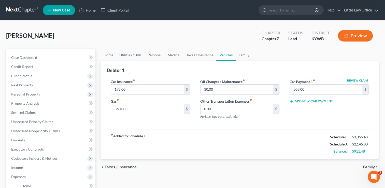
click at [246, 55] on link "Family" at bounding box center [244, 55] width 17 height 12
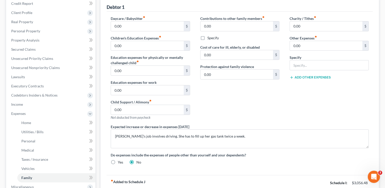
scroll to position [132, 0]
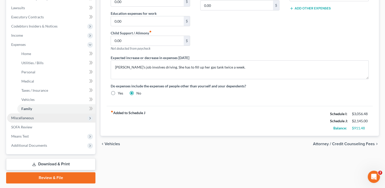
click at [49, 122] on span "Miscellaneous" at bounding box center [51, 117] width 88 height 9
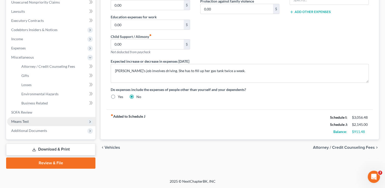
scroll to position [128, 0]
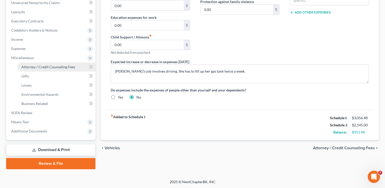
click at [48, 70] on link "Attorney / Credit Counseling Fees" at bounding box center [56, 66] width 78 height 9
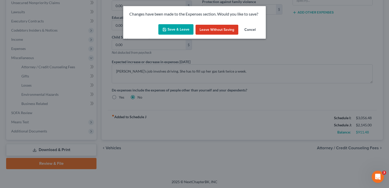
click at [180, 33] on button "Save & Leave" at bounding box center [175, 29] width 35 height 11
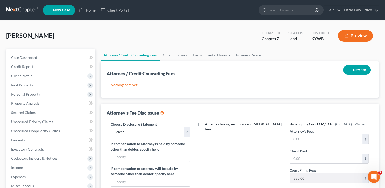
click at [353, 74] on button "New Fee" at bounding box center [357, 69] width 28 height 9
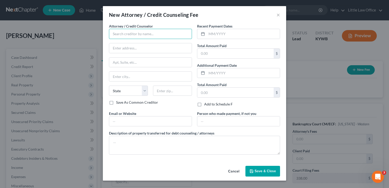
click at [164, 36] on input "text" at bounding box center [150, 34] width 83 height 10
type input "[PERSON_NAME]"
type input "[STREET_ADDRESS]"
type input "[GEOGRAPHIC_DATA]"
select select "18"
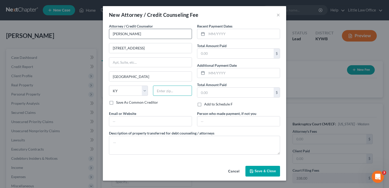
type input "42431"
type input "[PERSON_NAME][EMAIL_ADDRESS][DOMAIN_NAME]"
click at [255, 169] on span "Save & Close" at bounding box center [265, 171] width 21 height 4
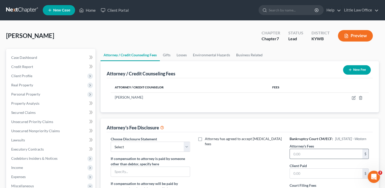
click at [306, 154] on input "text" at bounding box center [326, 154] width 73 height 10
click at [175, 147] on select "Select Attorney Fees" at bounding box center [150, 147] width 79 height 10
select select "0"
click at [111, 142] on select "Select Attorney Fees" at bounding box center [150, 147] width 79 height 10
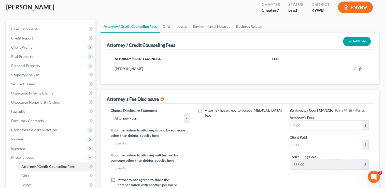
click at [166, 27] on link "Gifts" at bounding box center [167, 26] width 14 height 12
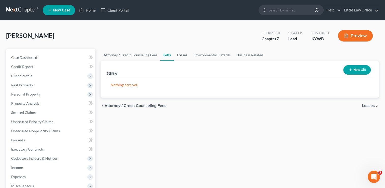
click at [182, 57] on link "Losses" at bounding box center [182, 55] width 16 height 12
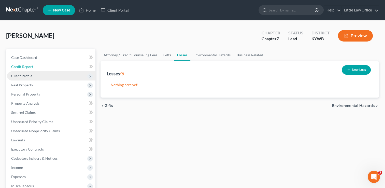
click at [20, 71] on link "Credit Report" at bounding box center [51, 66] width 88 height 9
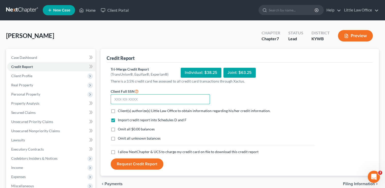
click at [167, 97] on input "text" at bounding box center [160, 99] width 99 height 10
type input "406-39-9239"
click at [118, 109] on label "Client(s) authorize(s) Little Law Office to obtain information regarding his/he…" at bounding box center [194, 110] width 153 height 5
click at [120, 109] on input "Client(s) authorize(s) Little Law Office to obtain information regarding his/he…" at bounding box center [121, 109] width 3 height 3
checkbox input "true"
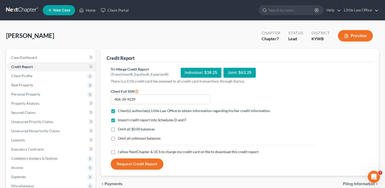
click at [118, 130] on label "Omit all $0.00 balances" at bounding box center [136, 129] width 37 height 5
click at [120, 130] on input "Omit all $0.00 balances" at bounding box center [121, 128] width 3 height 3
checkbox input "true"
click at [118, 149] on label "I allow NextChapter & UCS to charge my credit card on file to download this cre…" at bounding box center [188, 151] width 141 height 5
click at [120, 149] on input "I allow NextChapter & UCS to charge my credit card on file to download this cre…" at bounding box center [121, 150] width 3 height 3
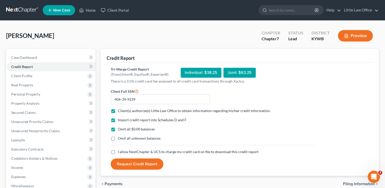
checkbox input "true"
click at [130, 163] on button "Request Credit Report" at bounding box center [137, 163] width 53 height 11
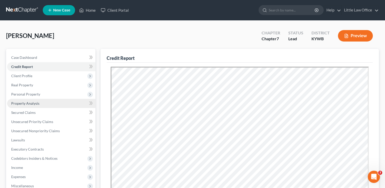
click at [49, 107] on link "Property Analysis" at bounding box center [51, 103] width 88 height 9
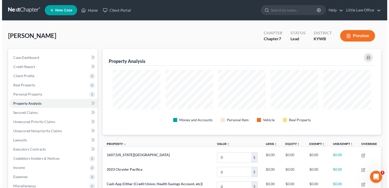
scroll to position [86, 278]
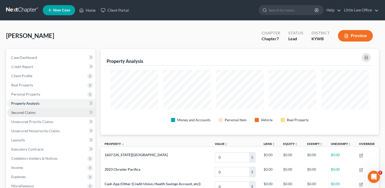
click at [44, 112] on link "Secured Claims" at bounding box center [51, 112] width 88 height 9
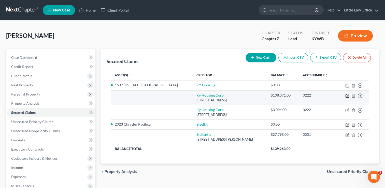
click at [346, 96] on icon "button" at bounding box center [347, 96] width 4 height 4
select select "18"
select select "0"
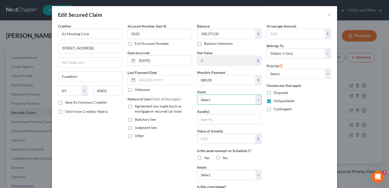
click at [207, 101] on select "Select Other Multiple Assets Cash App (Other (Credit Union, Health Savings Acco…" at bounding box center [229, 99] width 64 height 10
select select "7"
click at [197, 94] on select "Select Other Multiple Assets Cash App (Other (Credit Union, Health Savings Acco…" at bounding box center [229, 99] width 64 height 10
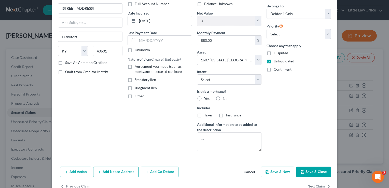
scroll to position [53, 0]
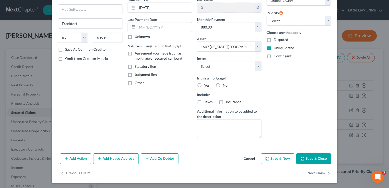
click at [247, 72] on div "Balance 108,371.00 $ Balance Unknown Balance Undetermined 108,371.00 $ Balance …" at bounding box center [228, 56] width 69 height 172
click at [246, 70] on select "Select Surrender Redeem Reaffirm Avoid Other" at bounding box center [229, 66] width 64 height 10
select select "0"
click at [197, 61] on select "Select Surrender Redeem Reaffirm Avoid Other" at bounding box center [229, 66] width 64 height 10
click at [311, 158] on button "Save & Close" at bounding box center [313, 158] width 35 height 11
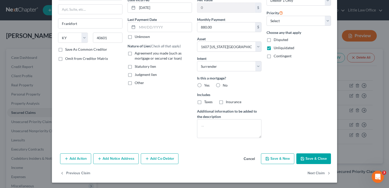
select select
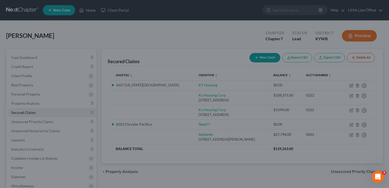
type input "-108,371.00"
select select "7"
type input "0"
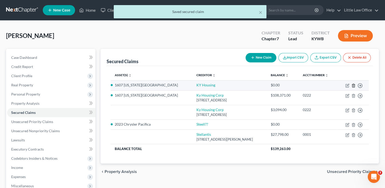
click at [354, 86] on icon "button" at bounding box center [353, 85] width 2 height 3
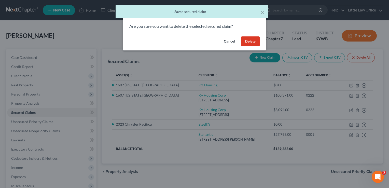
click at [251, 39] on button "Delete" at bounding box center [250, 41] width 19 height 10
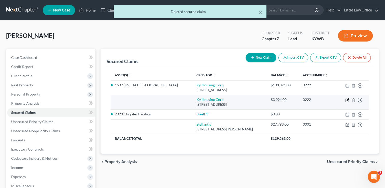
click at [347, 100] on icon "button" at bounding box center [347, 100] width 4 height 4
select select "18"
select select "0"
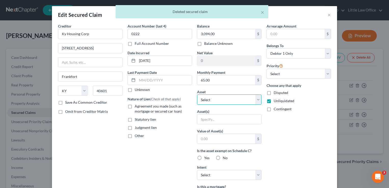
click at [206, 97] on select "Select Other Multiple Assets Cash App (Other (Credit Union, Health Savings Acco…" at bounding box center [229, 99] width 64 height 10
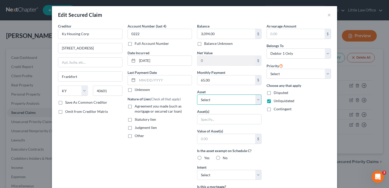
select select "7"
click at [197, 94] on select "Select Other Multiple Assets Cash App (Other (Credit Union, Health Savings Acco…" at bounding box center [229, 99] width 64 height 10
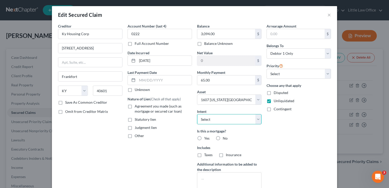
click at [228, 120] on select "Select Surrender Redeem Reaffirm Avoid Other" at bounding box center [229, 119] width 64 height 10
select select "0"
click at [197, 114] on select "Select Surrender Redeem Reaffirm Avoid Other" at bounding box center [229, 119] width 64 height 10
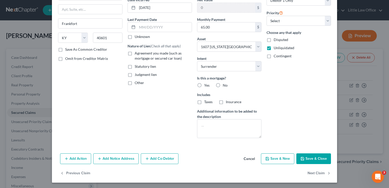
click at [311, 163] on button "Save & Close" at bounding box center [313, 158] width 35 height 11
select select
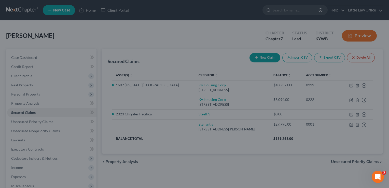
type input "-3,094.00"
select select "7"
type input "0"
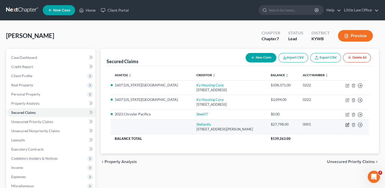
click at [347, 124] on icon "button" at bounding box center [347, 125] width 4 height 4
select select "10"
select select "0"
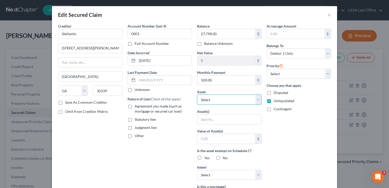
click at [219, 102] on select "Select Other Multiple Assets Cash App (Other (Credit Union, Health Savings Acco…" at bounding box center [229, 99] width 64 height 10
select select "5"
click at [197, 94] on select "Select Other Multiple Assets Cash App (Other (Credit Union, Health Savings Acco…" at bounding box center [229, 99] width 64 height 10
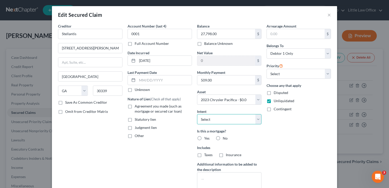
click at [217, 121] on select "Select Surrender Redeem Reaffirm Avoid Other" at bounding box center [229, 119] width 64 height 10
select select "2"
click at [197, 114] on select "Select Surrender Redeem Reaffirm Avoid Other" at bounding box center [229, 119] width 64 height 10
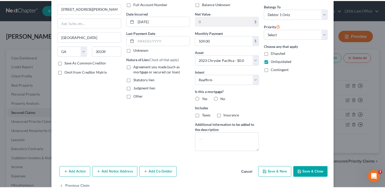
scroll to position [46, 0]
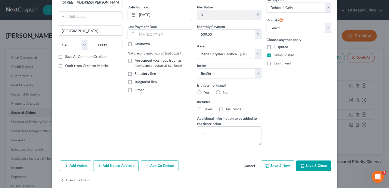
click at [316, 164] on button "Save & Close" at bounding box center [313, 165] width 35 height 11
select select
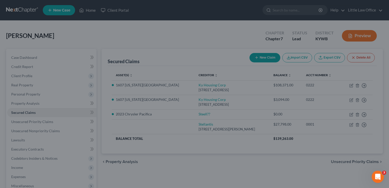
type input "-27,798.00"
select select "5"
type input "0"
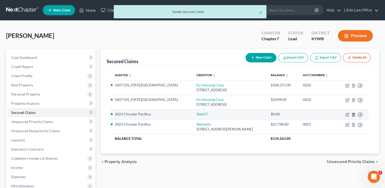
click at [352, 115] on icon "button" at bounding box center [354, 115] width 4 height 4
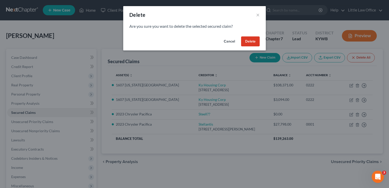
click at [247, 38] on button "Delete" at bounding box center [250, 41] width 19 height 10
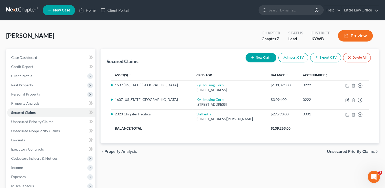
click at [354, 152] on span "Unsecured Priority Claims" at bounding box center [351, 151] width 48 height 4
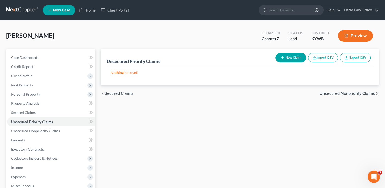
click at [364, 91] on span "Unsecured Nonpriority Claims" at bounding box center [347, 93] width 55 height 4
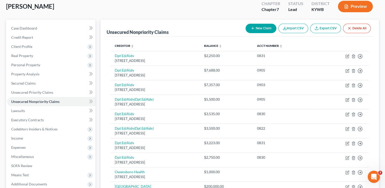
scroll to position [26, 0]
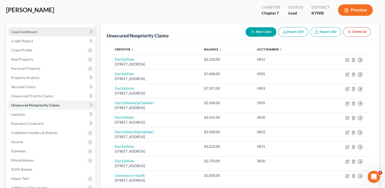
click at [29, 31] on span "Case Dashboard" at bounding box center [24, 32] width 26 height 4
select select "0"
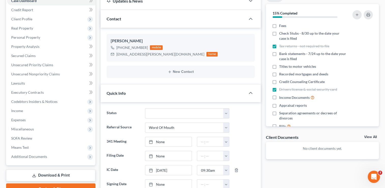
scroll to position [54, 0]
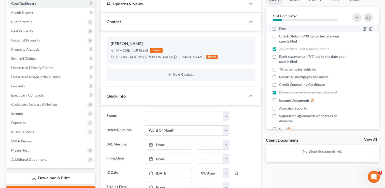
click at [279, 31] on label "Fees" at bounding box center [282, 28] width 7 height 5
click at [281, 29] on input "Fees" at bounding box center [282, 27] width 3 height 3
checkbox input "true"
click at [279, 77] on label "Recorded mortgages and deeds" at bounding box center [303, 76] width 49 height 5
click at [281, 77] on input "Recorded mortgages and deeds" at bounding box center [282, 75] width 3 height 3
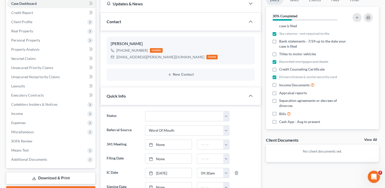
scroll to position [20, 0]
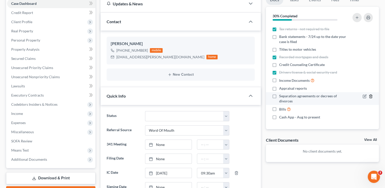
click at [370, 96] on icon "button" at bounding box center [371, 96] width 2 height 3
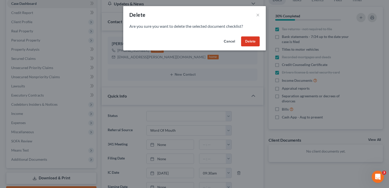
click at [258, 44] on button "Delete" at bounding box center [250, 41] width 19 height 10
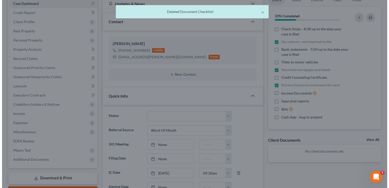
scroll to position [7, 0]
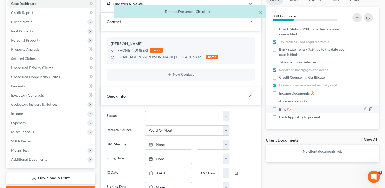
click at [279, 106] on label "Bills" at bounding box center [285, 109] width 12 height 6
click at [281, 106] on input "Bills" at bounding box center [282, 107] width 3 height 3
click at [369, 94] on icon "button" at bounding box center [371, 93] width 4 height 4
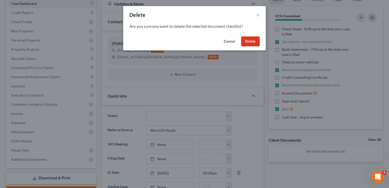
click at [251, 42] on button "Delete" at bounding box center [250, 41] width 19 height 10
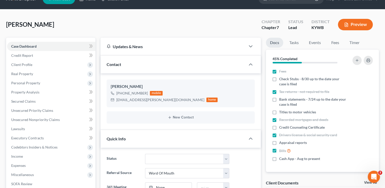
scroll to position [0, 0]
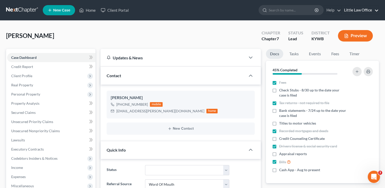
click at [368, 13] on link "Little Law Office" at bounding box center [360, 10] width 37 height 9
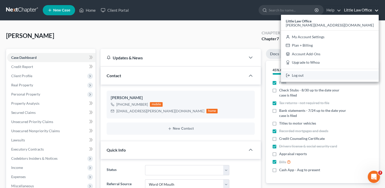
click at [345, 77] on link "Log out" at bounding box center [330, 75] width 98 height 9
